Goal: Transaction & Acquisition: Book appointment/travel/reservation

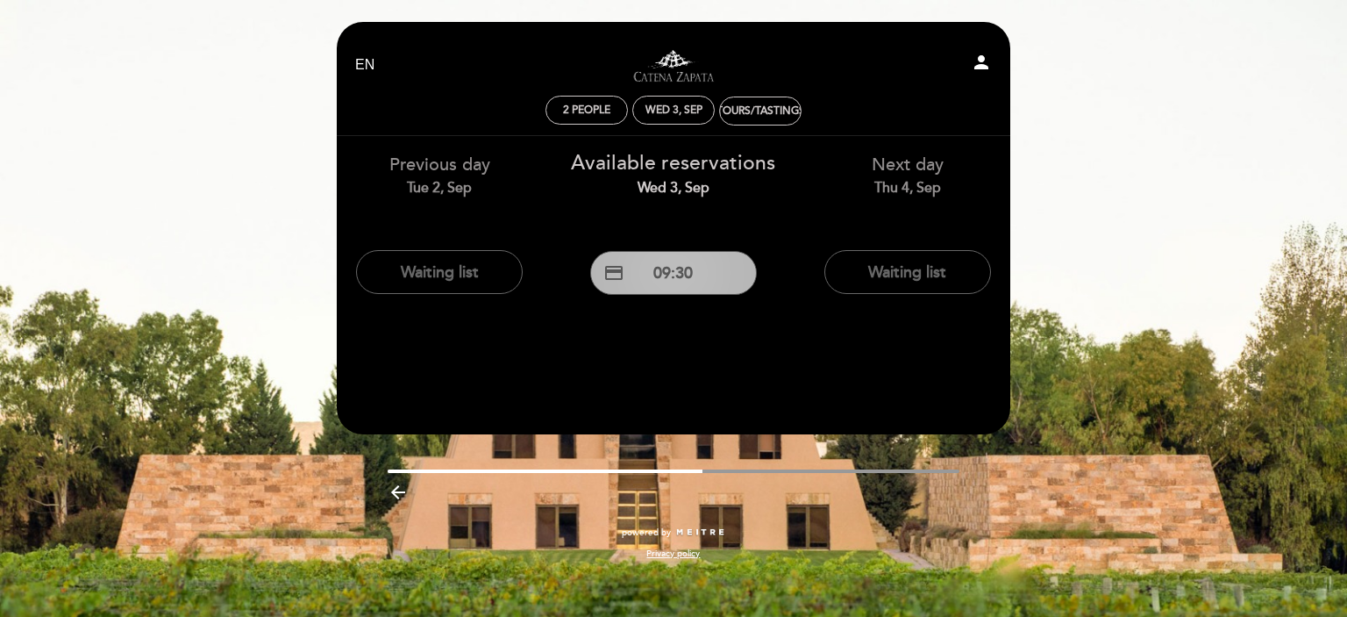
click at [659, 283] on button "credit_card 09:30" at bounding box center [673, 273] width 167 height 44
click at [663, 70] on link "Visitas y degustaciones en La Pirámide" at bounding box center [673, 65] width 219 height 48
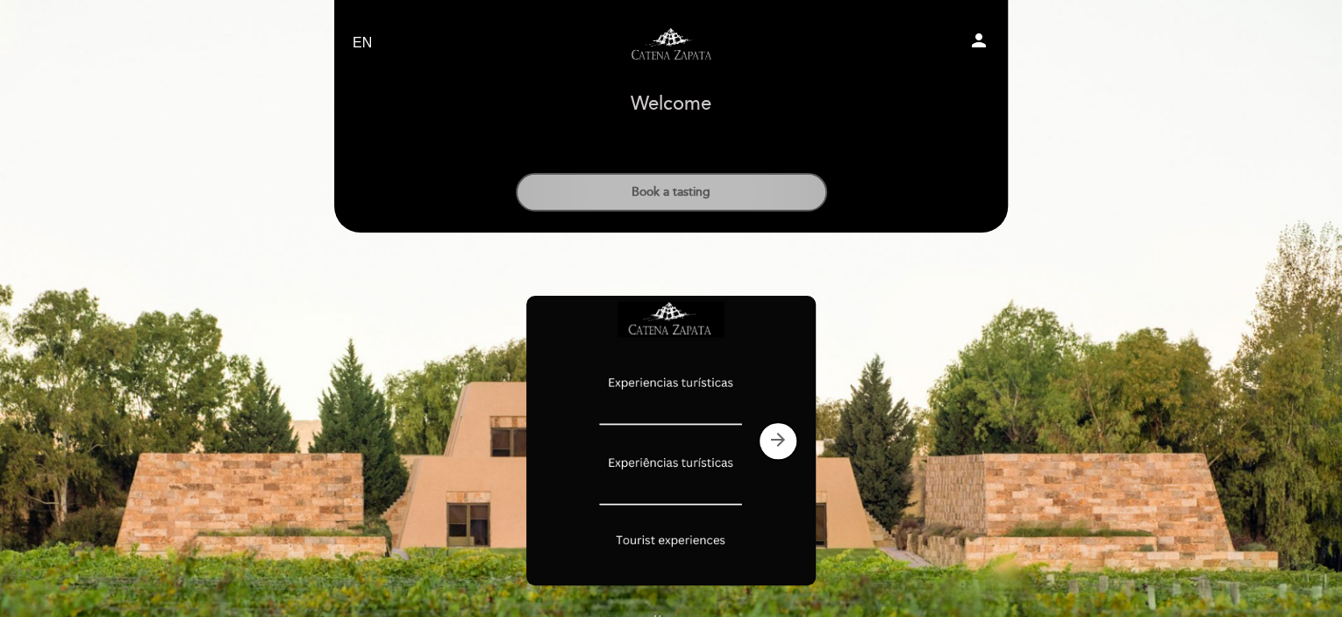
click at [727, 194] on button "Book a tasting" at bounding box center [671, 192] width 311 height 39
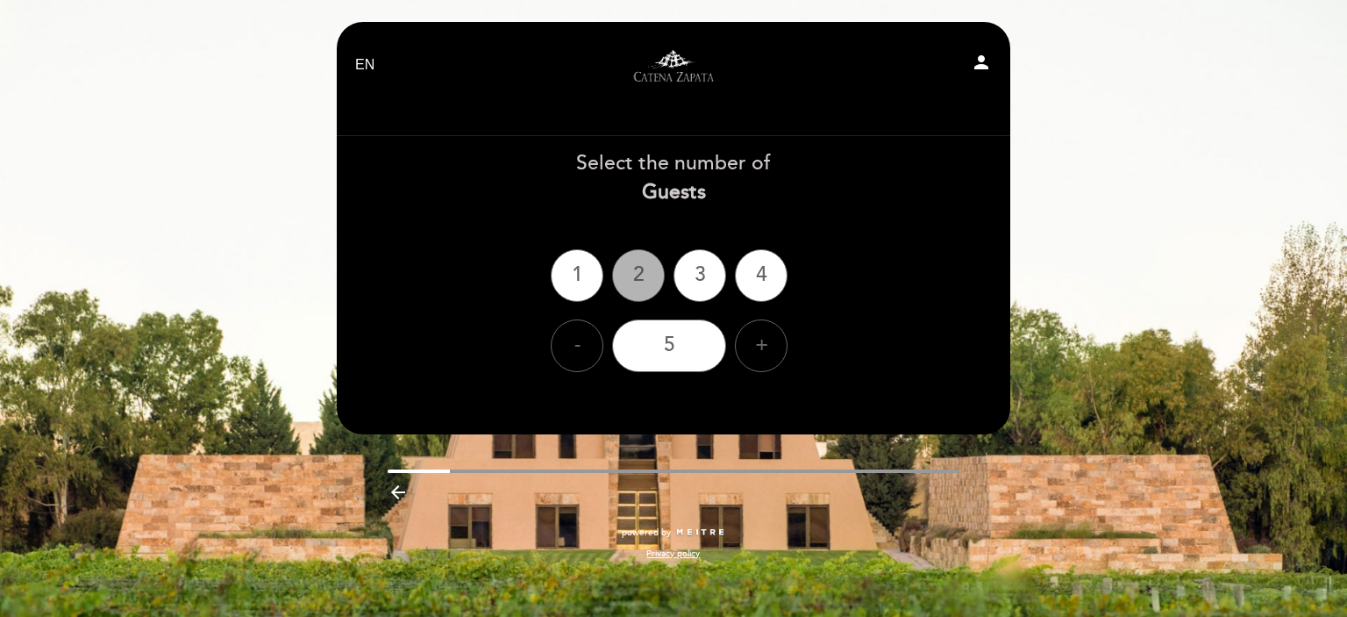
click at [620, 266] on div "2" at bounding box center [638, 275] width 53 height 53
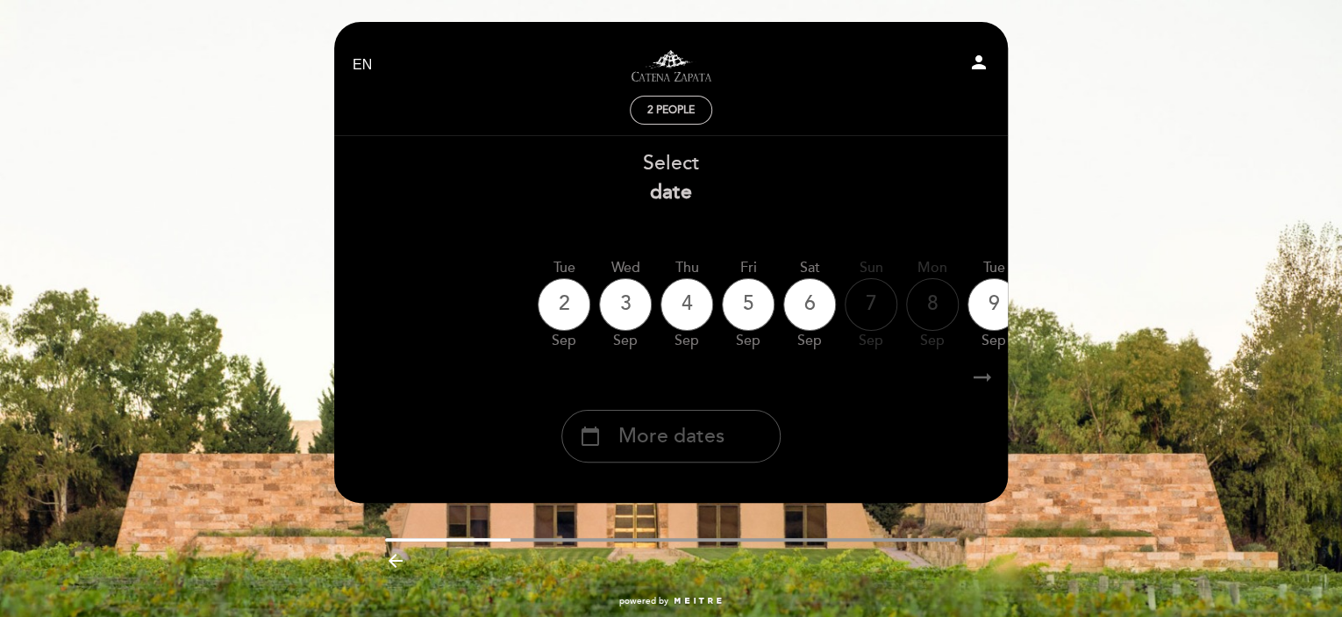
click at [705, 456] on div "calendar_today More dates" at bounding box center [670, 436] width 219 height 53
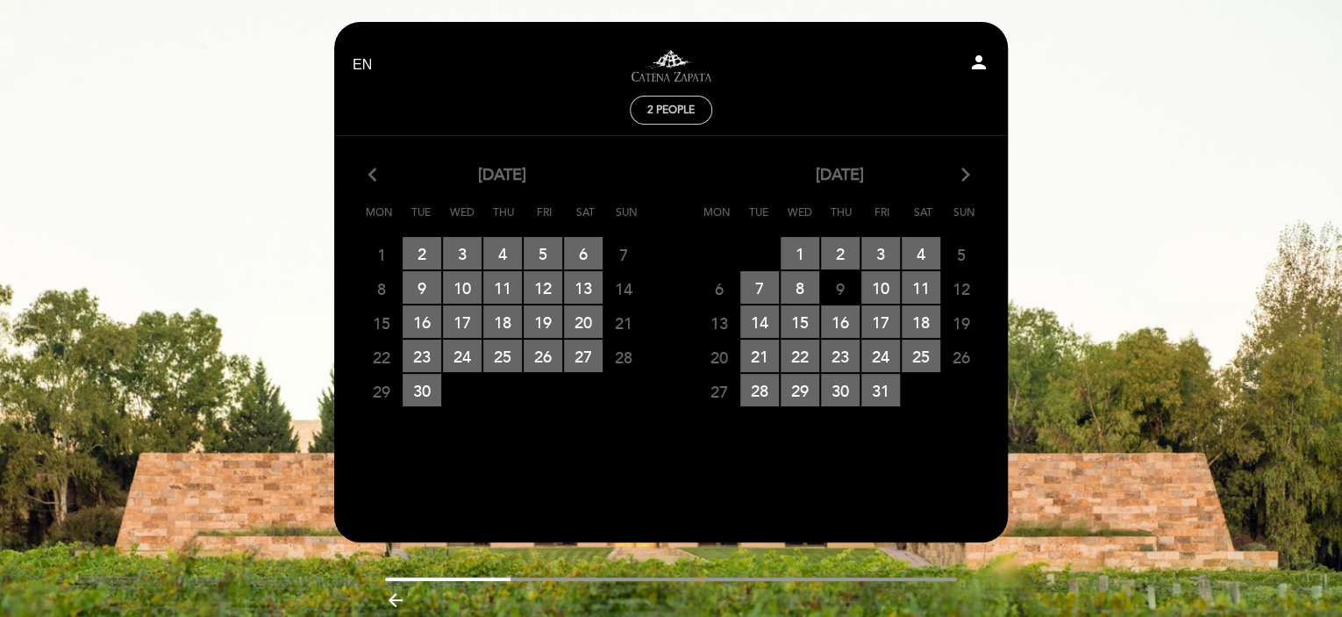
click at [975, 175] on div "[DATE] arrow_forward_ios" at bounding box center [840, 175] width 338 height 23
click at [967, 175] on icon "arrow_forward_ios" at bounding box center [966, 175] width 16 height 23
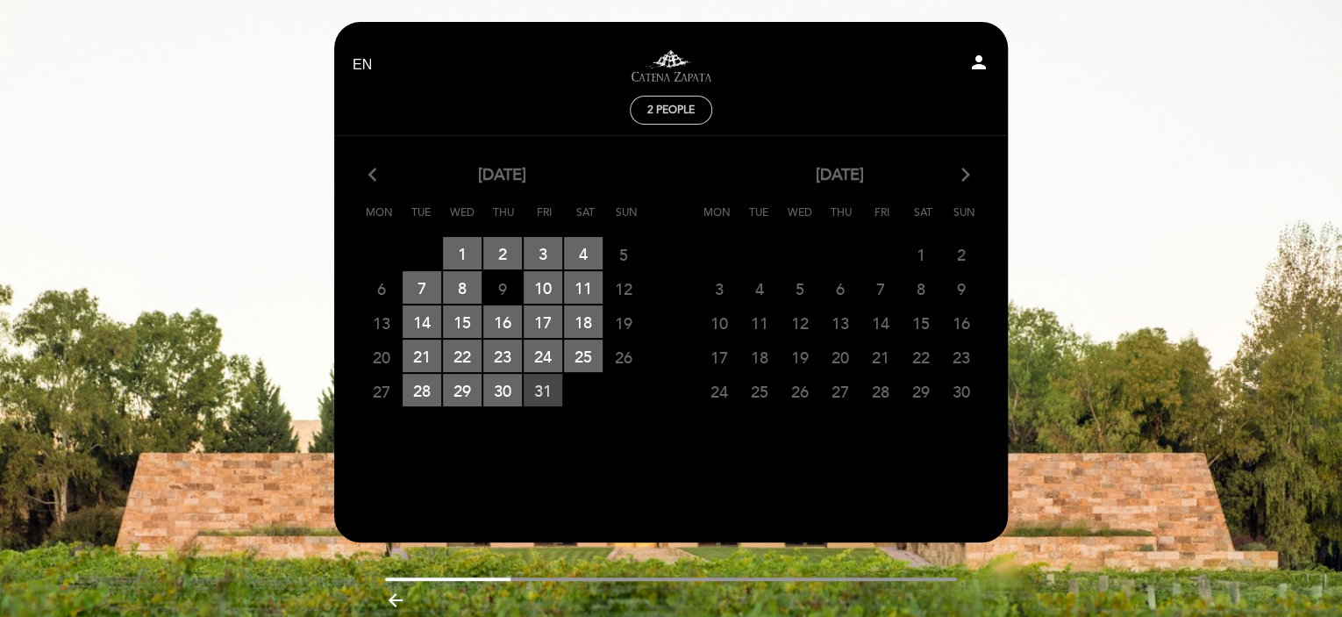
click at [542, 378] on span "31 RESERVATIONS AVAILABLE" at bounding box center [543, 390] width 39 height 32
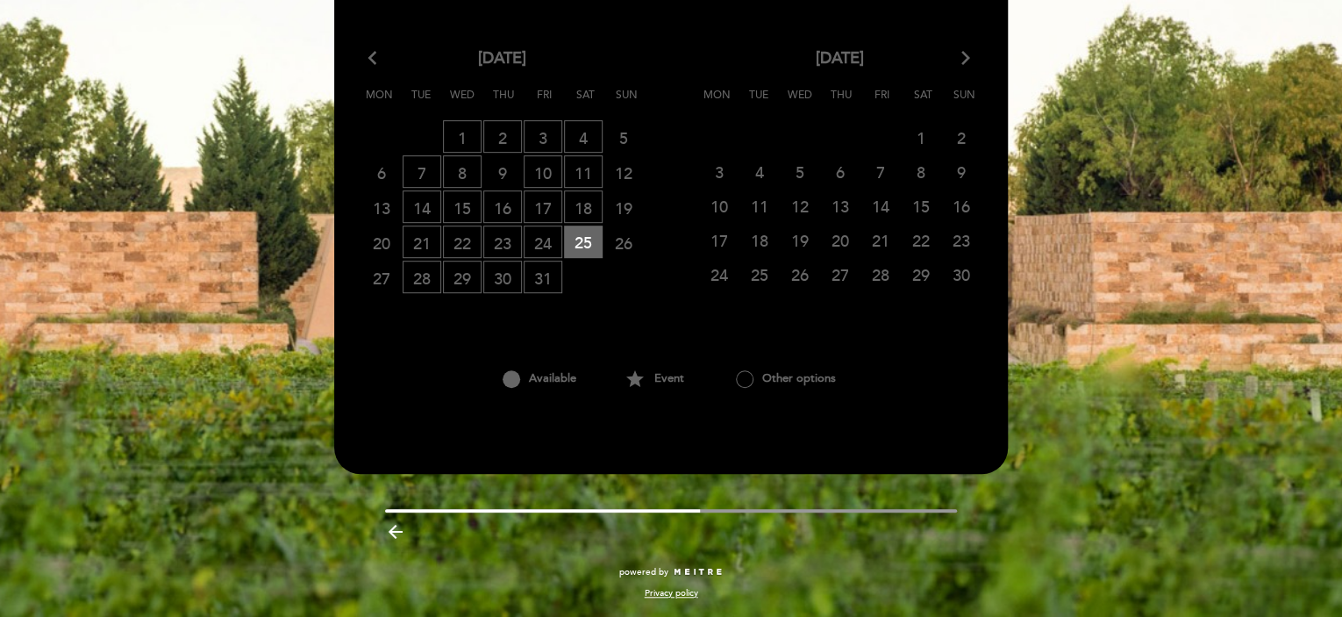
scroll to position [396, 0]
click at [375, 55] on icon "arrow_back_ios" at bounding box center [376, 58] width 16 height 23
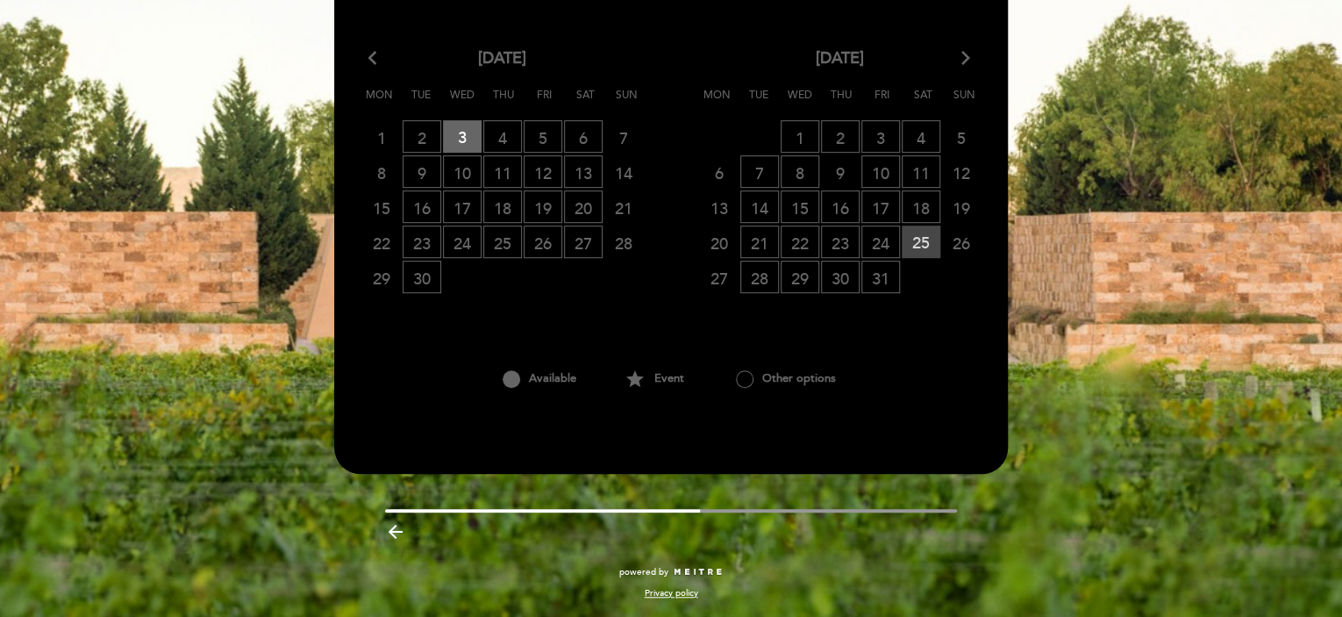
click at [926, 239] on span "25 RESERVATIONS AVAILABLE" at bounding box center [921, 241] width 39 height 32
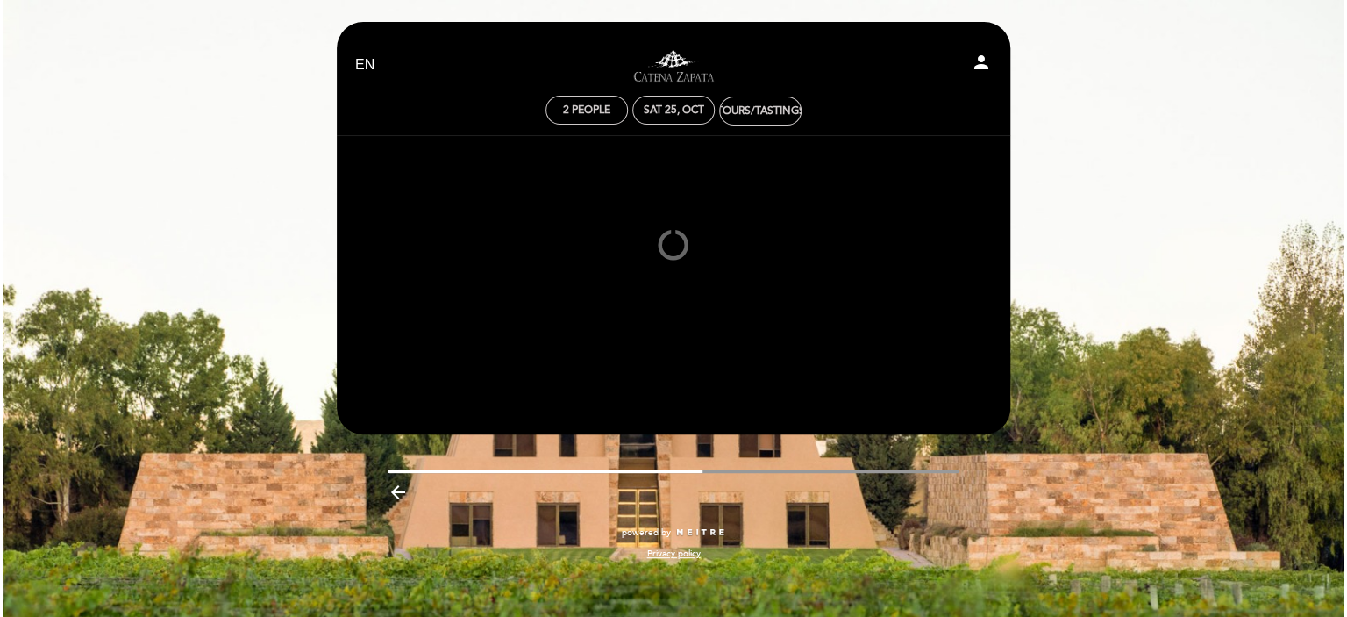
scroll to position [0, 0]
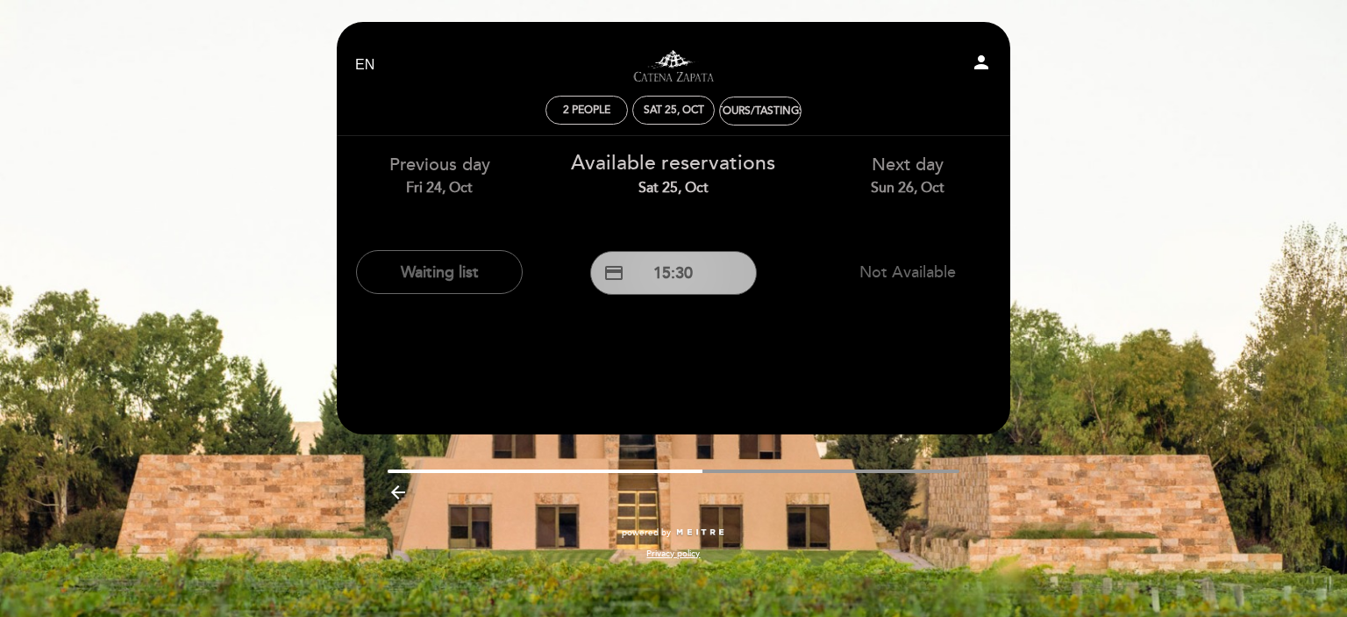
click at [653, 265] on button "credit_card 15:30" at bounding box center [673, 273] width 167 height 44
